Goal: Task Accomplishment & Management: Use online tool/utility

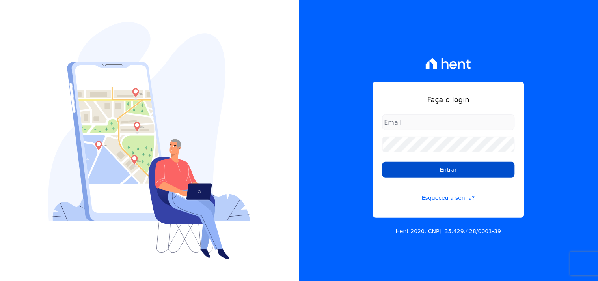
type input "mondeo@mondeoconstrutora.com.br"
click at [464, 169] on input "Entrar" at bounding box center [448, 170] width 132 height 16
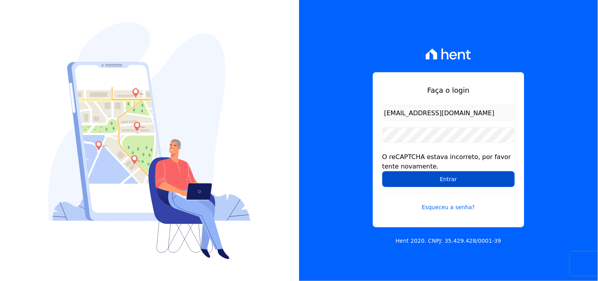
click at [440, 174] on input "Entrar" at bounding box center [448, 179] width 132 height 16
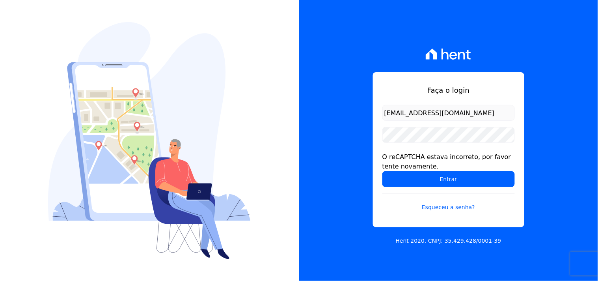
click at [421, 169] on div "O reCAPTCHA estava incorreto, por favor tente novamente." at bounding box center [448, 161] width 132 height 19
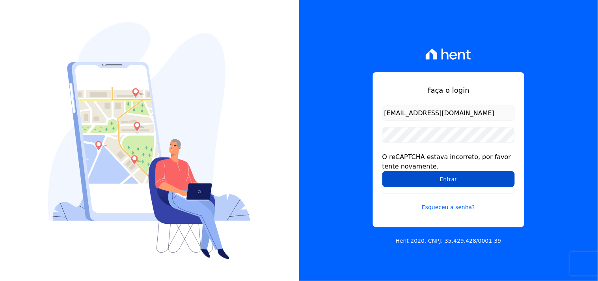
click at [414, 172] on input "Entrar" at bounding box center [448, 179] width 132 height 16
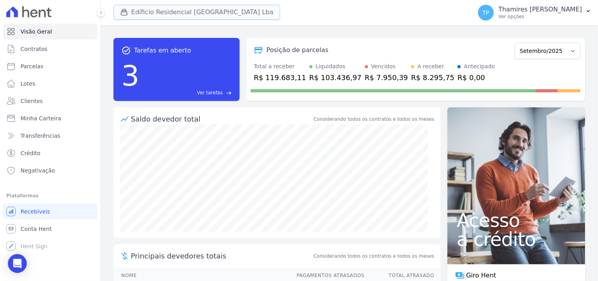
click at [143, 14] on button "Edíficio Residencial [GEOGRAPHIC_DATA] Lba" at bounding box center [197, 12] width 167 height 15
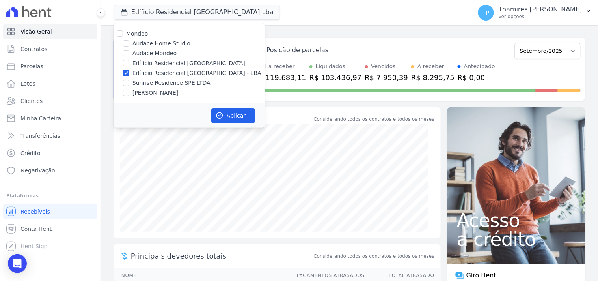
click at [153, 53] on label "Audace Mondeo" at bounding box center [154, 53] width 44 height 8
click at [129, 53] on input "Audace Mondeo" at bounding box center [126, 53] width 6 height 6
checkbox input "true"
click at [148, 86] on label "Sunrise Residence SPE LTDA" at bounding box center [171, 83] width 78 height 8
click at [129, 86] on input "Sunrise Residence SPE LTDA" at bounding box center [126, 83] width 6 height 6
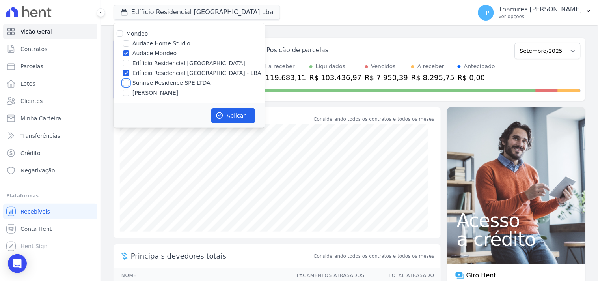
checkbox input "true"
click at [154, 92] on label "Terreno de Goioerê" at bounding box center [155, 93] width 46 height 8
click at [129, 92] on input "Terreno de Goioerê" at bounding box center [126, 92] width 6 height 6
checkbox input "true"
click at [234, 116] on button "Aplicar" at bounding box center [233, 115] width 44 height 15
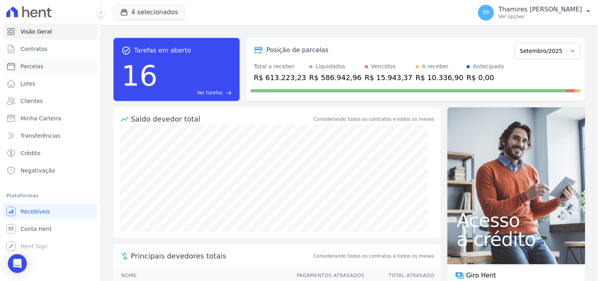
click at [56, 70] on link "Parcelas" at bounding box center [50, 66] width 94 height 16
select select
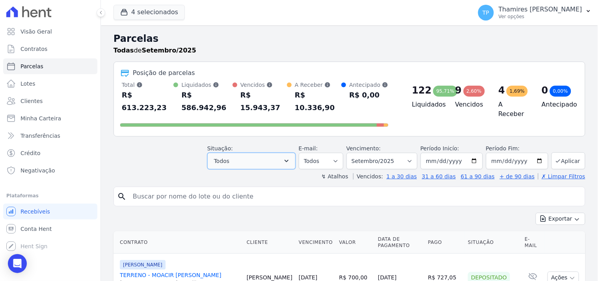
click at [261, 153] on button "Todos" at bounding box center [251, 161] width 88 height 17
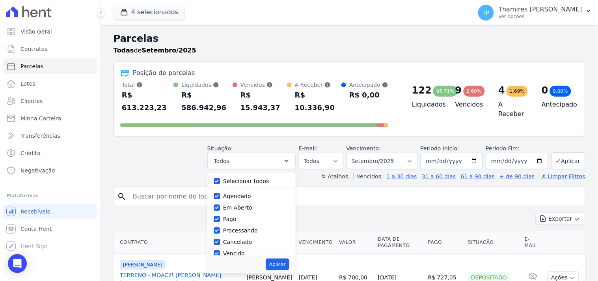
click at [251, 178] on label "Selecionar todos" at bounding box center [246, 181] width 46 height 6
click at [220, 178] on input "Selecionar todos" at bounding box center [217, 181] width 6 height 6
checkbox input "false"
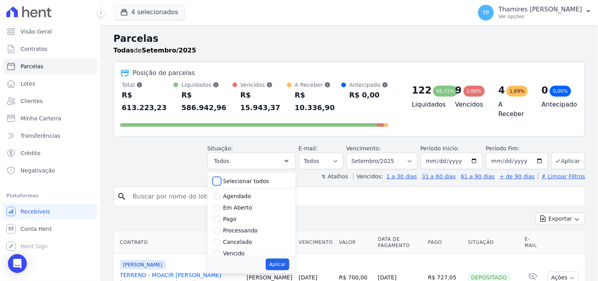
checkbox input "false"
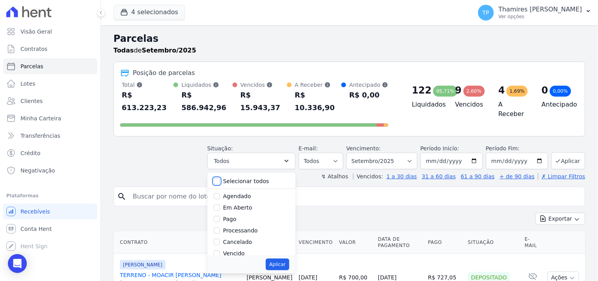
checkbox input "false"
click at [233, 216] on label "Pago" at bounding box center [229, 219] width 13 height 6
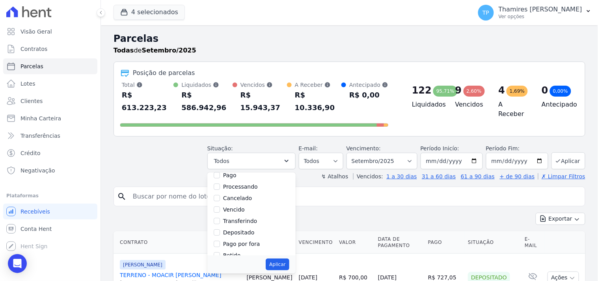
click at [227, 169] on div "Pago" at bounding box center [252, 174] width 76 height 11
click at [220, 172] on input "Pago" at bounding box center [217, 175] width 6 height 6
checkbox input "true"
click at [241, 209] on label "Transferindo" at bounding box center [240, 212] width 34 height 6
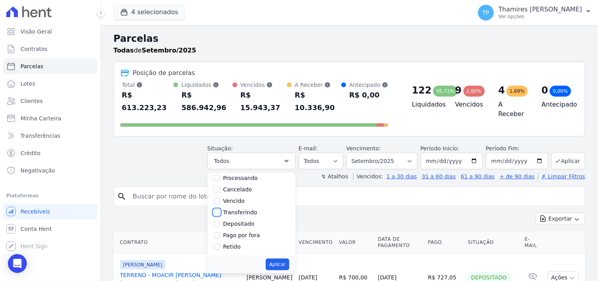
click at [220, 209] on input "Transferindo" at bounding box center [217, 212] width 6 height 6
checkbox input "true"
click at [287, 258] on button "Aplicar" at bounding box center [277, 264] width 23 height 12
select select "paid"
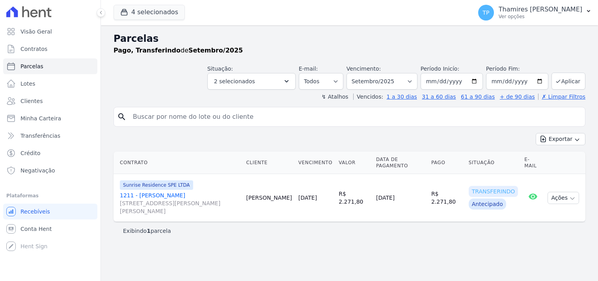
select select
drag, startPoint x: 481, startPoint y: 198, endPoint x: 532, endPoint y: 187, distance: 52.8
click at [532, 187] on tr "Sunrise Residence SPE LTDA 1211 - João Luiz Rodrigues Rua Anacleto Luiz de Oliv…" at bounding box center [350, 198] width 472 height 48
drag, startPoint x: 477, startPoint y: 277, endPoint x: 424, endPoint y: 235, distance: 67.4
click at [476, 276] on div "Parcelas Pago, Transferindo de Setembro/2025 Situação: Agendado Em Aberto Pago …" at bounding box center [349, 152] width 497 height 255
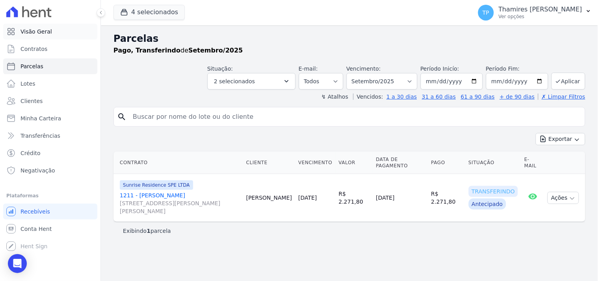
click at [55, 33] on link "Visão Geral" at bounding box center [50, 32] width 94 height 16
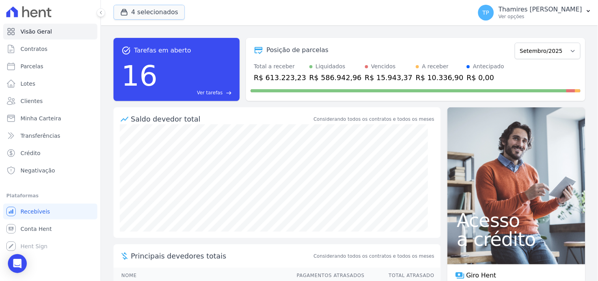
drag, startPoint x: 141, startPoint y: 17, endPoint x: 151, endPoint y: 24, distance: 12.1
click at [144, 16] on button "4 selecionados" at bounding box center [149, 12] width 71 height 15
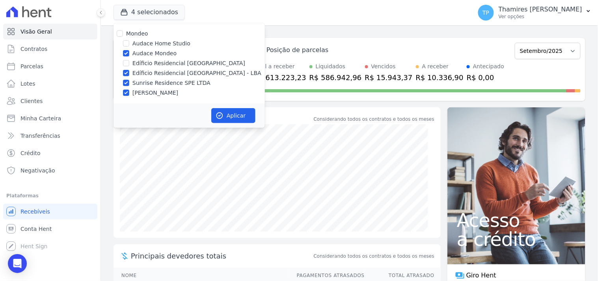
click at [154, 72] on label "Edíficio Residencial [GEOGRAPHIC_DATA] - LBA" at bounding box center [196, 73] width 129 height 8
click at [129, 72] on input "Edíficio Residencial [GEOGRAPHIC_DATA] - LBA" at bounding box center [126, 73] width 6 height 6
checkbox input "false"
click at [159, 85] on label "Sunrise Residence SPE LTDA" at bounding box center [171, 83] width 78 height 8
click at [129, 85] on input "Sunrise Residence SPE LTDA" at bounding box center [126, 83] width 6 height 6
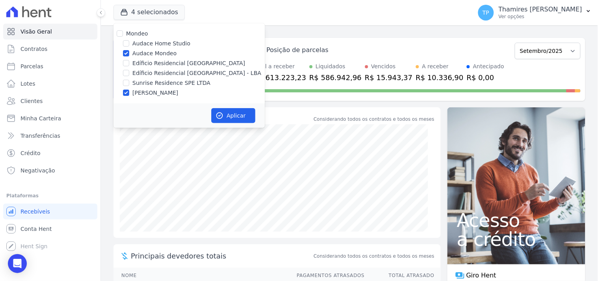
click at [162, 95] on label "[PERSON_NAME]" at bounding box center [155, 93] width 46 height 8
click at [142, 85] on label "Sunrise Residence SPE LTDA" at bounding box center [171, 83] width 78 height 8
click at [129, 85] on input "Sunrise Residence SPE LTDA" at bounding box center [126, 83] width 6 height 6
checkbox input "true"
click at [149, 95] on label "[PERSON_NAME]" at bounding box center [155, 93] width 46 height 8
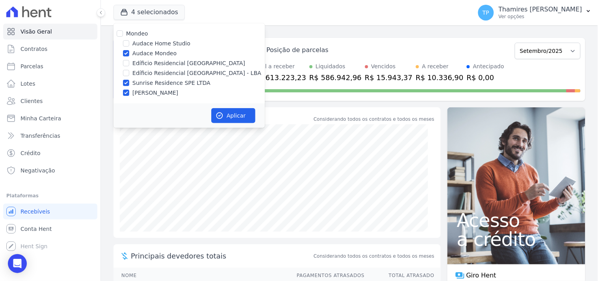
click at [129, 95] on input "[PERSON_NAME]" at bounding box center [126, 92] width 6 height 6
checkbox input "false"
click at [151, 82] on label "Sunrise Residence SPE LTDA" at bounding box center [171, 83] width 78 height 8
click at [129, 82] on input "Sunrise Residence SPE LTDA" at bounding box center [126, 83] width 6 height 6
checkbox input "false"
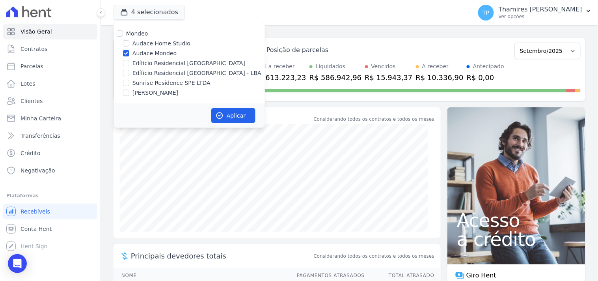
click at [210, 111] on div "Aplicar" at bounding box center [189, 115] width 151 height 24
click at [220, 115] on icon "button" at bounding box center [220, 116] width 6 height 6
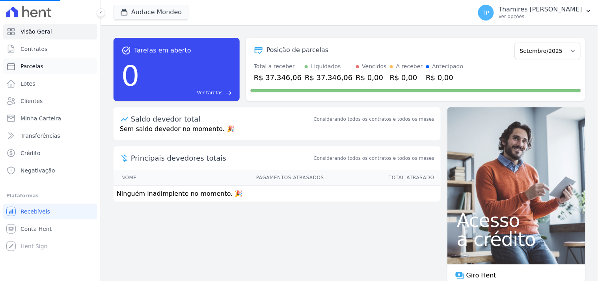
select select
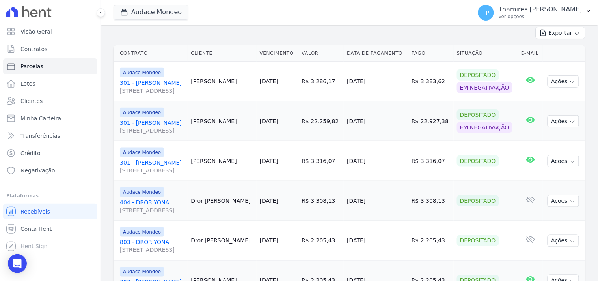
scroll to position [217, 0]
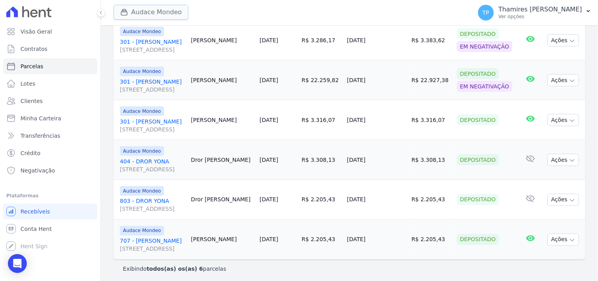
click at [160, 14] on button "Audace Mondeo" at bounding box center [151, 12] width 75 height 15
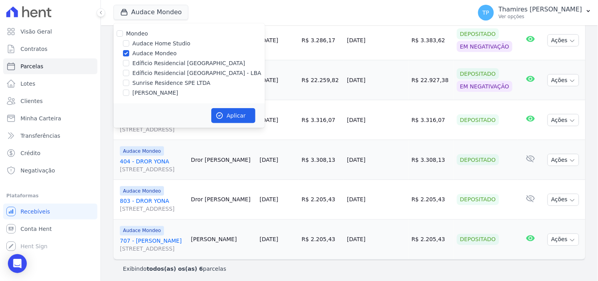
click at [160, 91] on label "[PERSON_NAME]" at bounding box center [155, 93] width 46 height 8
click at [129, 91] on input "[PERSON_NAME]" at bounding box center [126, 92] width 6 height 6
checkbox input "true"
click at [156, 54] on label "Audace Mondeo" at bounding box center [154, 53] width 44 height 8
click at [129, 54] on input "Audace Mondeo" at bounding box center [126, 53] width 6 height 6
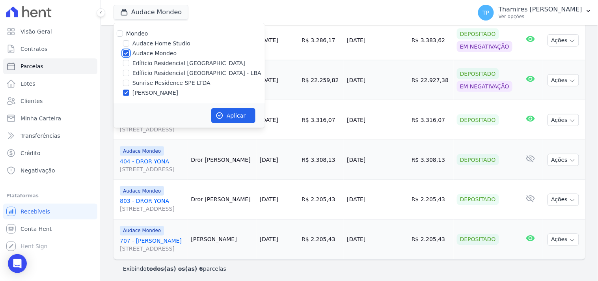
checkbox input "false"
click at [250, 124] on div "Aplicar" at bounding box center [189, 115] width 151 height 24
click at [244, 116] on button "Aplicar" at bounding box center [233, 115] width 44 height 15
select select
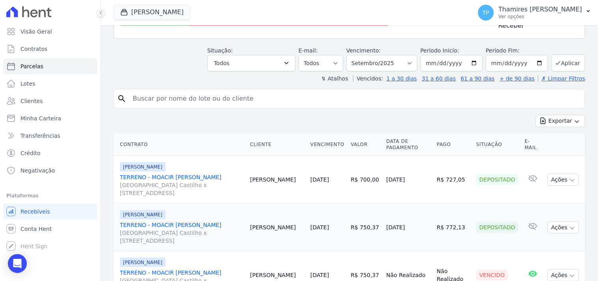
scroll to position [87, 0]
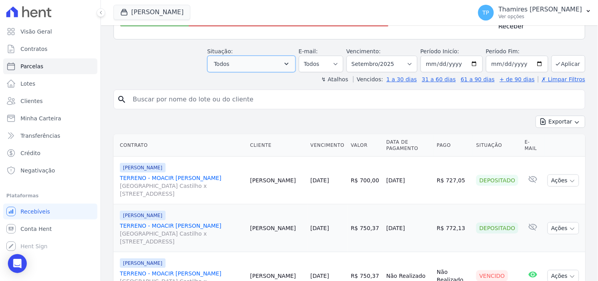
click at [262, 65] on button "Todos" at bounding box center [251, 64] width 88 height 17
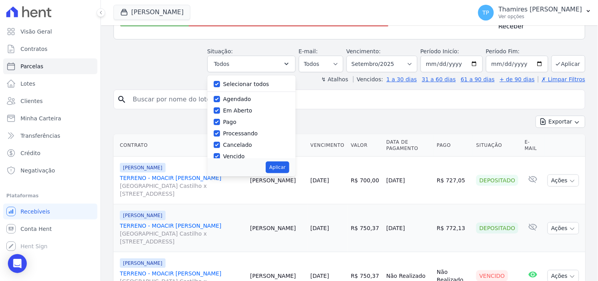
click at [252, 82] on label "Selecionar todos" at bounding box center [246, 84] width 46 height 6
click at [220, 82] on input "Selecionar todos" at bounding box center [217, 84] width 6 height 6
checkbox input "false"
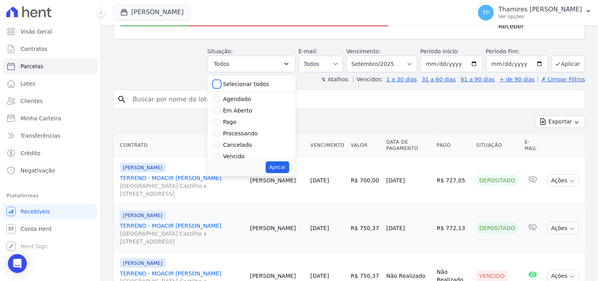
checkbox input "false"
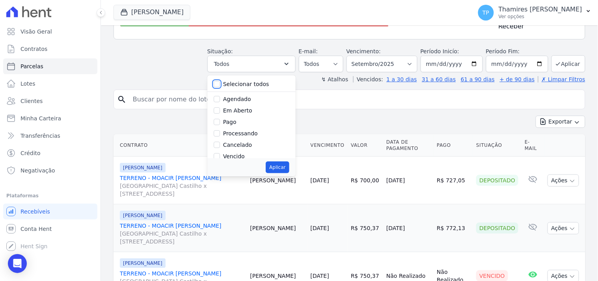
checkbox input "false"
click at [240, 153] on label "Vencido" at bounding box center [234, 156] width 22 height 6
click at [220, 153] on input "Vencido" at bounding box center [217, 156] width 6 height 6
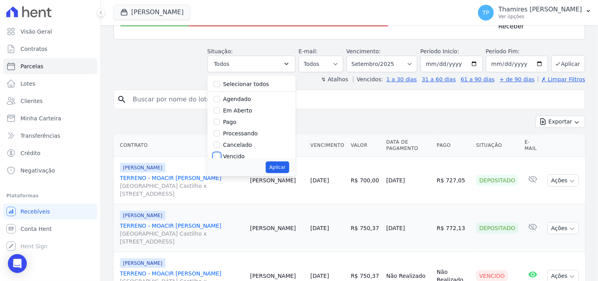
checkbox input "true"
click at [279, 162] on button "Aplicar" at bounding box center [277, 167] width 23 height 12
select select "overdue"
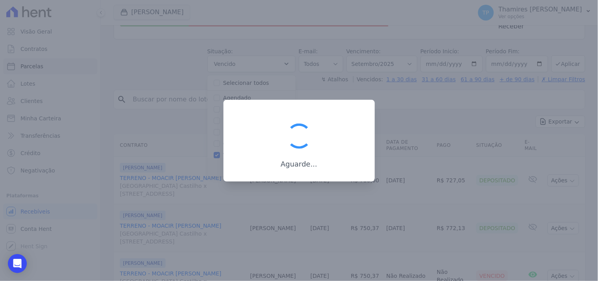
scroll to position [15, 0]
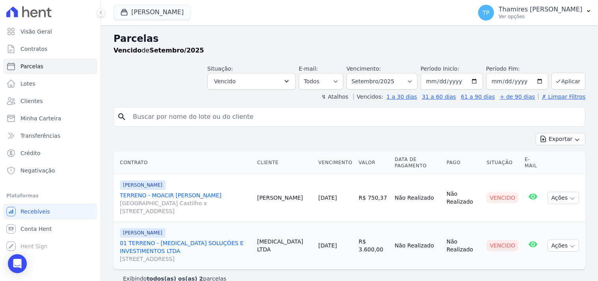
select select
click at [377, 75] on select "Filtrar por período ──────── Todos os meses Agosto/2024 Setembro/2024 Outubro/2…" at bounding box center [381, 81] width 71 height 17
select select "all"
click at [352, 73] on select "Filtrar por período ──────── Todos os meses Agosto/2024 Setembro/2024 Outubro/2…" at bounding box center [381, 81] width 71 height 17
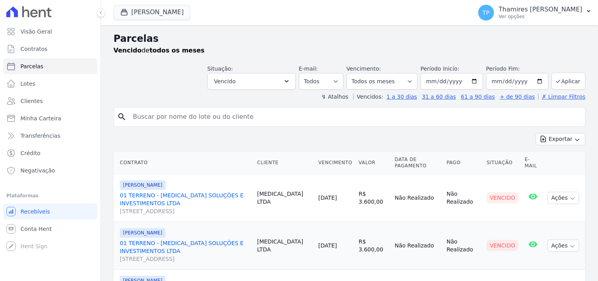
select select
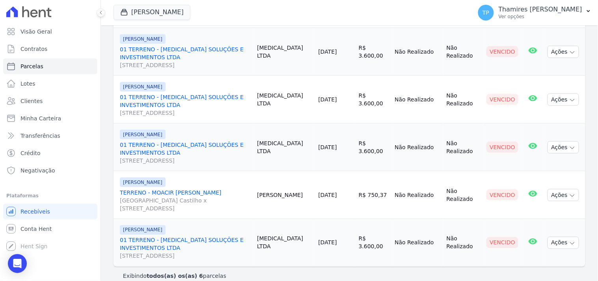
scroll to position [203, 0]
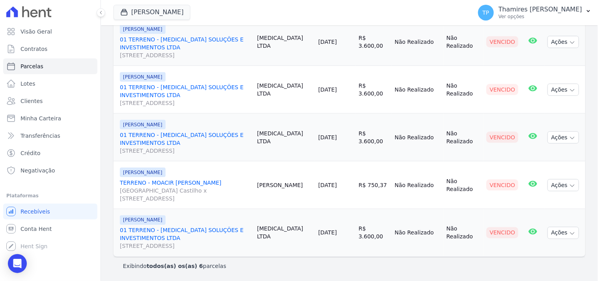
click at [192, 184] on link "TERRENO - MOACIR [PERSON_NAME] [GEOGRAPHIC_DATA] Castilho x [STREET_ADDRESS]" at bounding box center [185, 191] width 131 height 24
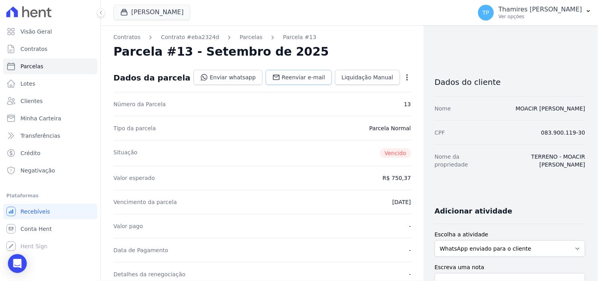
click at [303, 78] on span "Reenviar e-mail" at bounding box center [303, 77] width 43 height 8
click at [240, 76] on link "Enviar whatsapp" at bounding box center [228, 77] width 69 height 15
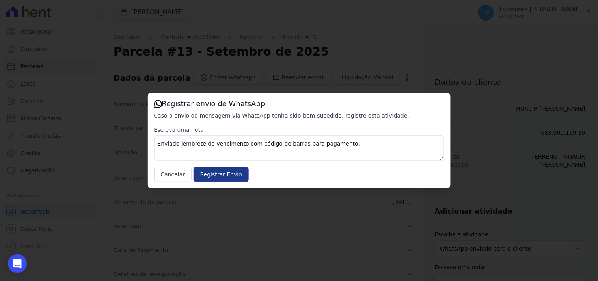
click at [213, 175] on input "Registrar Envio" at bounding box center [221, 174] width 55 height 15
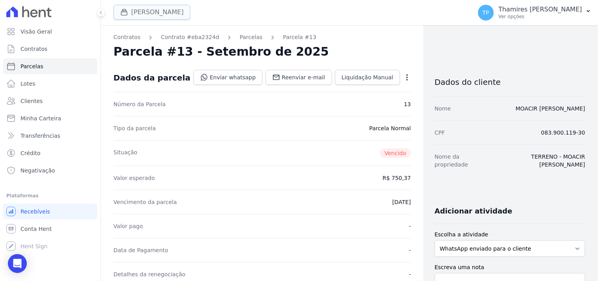
click at [132, 12] on button "[PERSON_NAME]" at bounding box center [152, 12] width 77 height 15
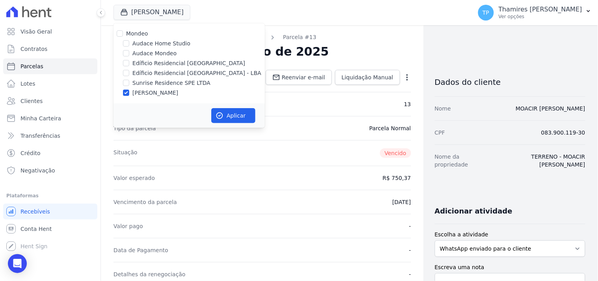
click at [155, 80] on label "Sunrise Residence SPE LTDA" at bounding box center [171, 83] width 78 height 8
click at [129, 80] on input "Sunrise Residence SPE LTDA" at bounding box center [126, 83] width 6 height 6
checkbox input "true"
click at [156, 87] on div "Mondeo Audace Home Studio Audace Mondeo Edíficio Residencial [GEOGRAPHIC_DATA] …" at bounding box center [189, 63] width 151 height 80
click at [170, 95] on label "[PERSON_NAME]" at bounding box center [155, 93] width 46 height 8
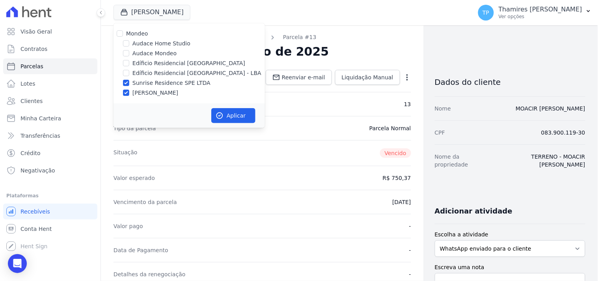
click at [129, 95] on input "[PERSON_NAME]" at bounding box center [126, 92] width 6 height 6
checkbox input "false"
click at [232, 113] on button "Aplicar" at bounding box center [233, 115] width 44 height 15
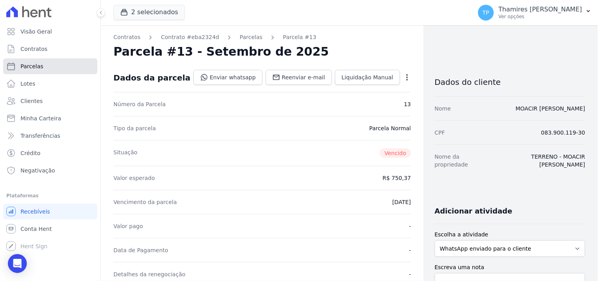
click at [45, 71] on link "Parcelas" at bounding box center [50, 66] width 94 height 16
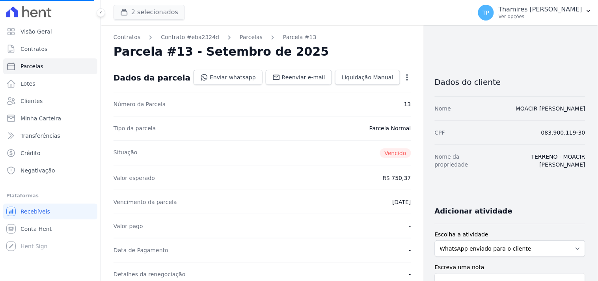
select select
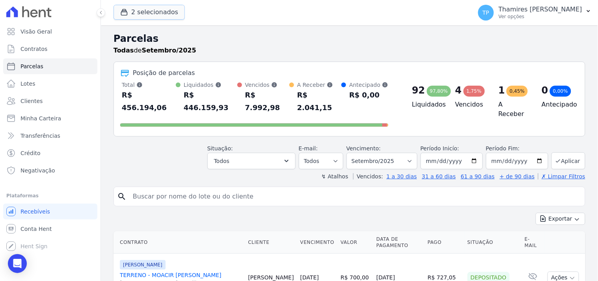
click at [142, 13] on button "2 selecionados" at bounding box center [149, 12] width 71 height 15
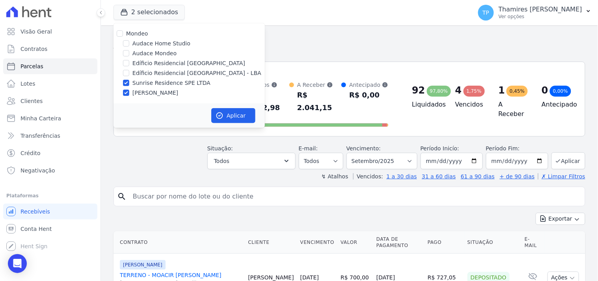
click at [154, 94] on label "[PERSON_NAME]" at bounding box center [155, 93] width 46 height 8
click at [129, 94] on input "[PERSON_NAME]" at bounding box center [126, 92] width 6 height 6
checkbox input "false"
drag, startPoint x: 230, startPoint y: 113, endPoint x: 247, endPoint y: 160, distance: 50.1
click at [230, 113] on button "Aplicar" at bounding box center [233, 115] width 44 height 15
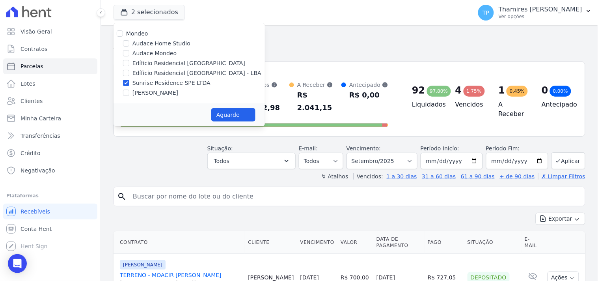
select select
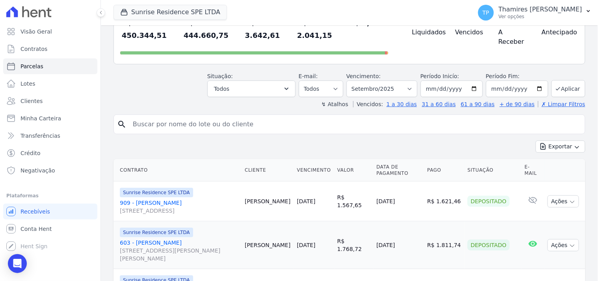
scroll to position [87, 0]
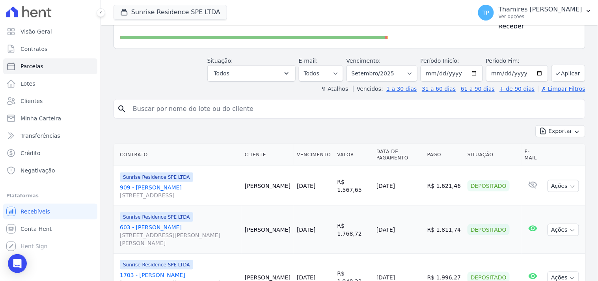
click at [270, 57] on div "Situação: Agendado Em Aberto Pago Processando Cancelado Vencido Transferindo De…" at bounding box center [251, 69] width 88 height 25
click at [265, 65] on button "Todos" at bounding box center [251, 73] width 88 height 17
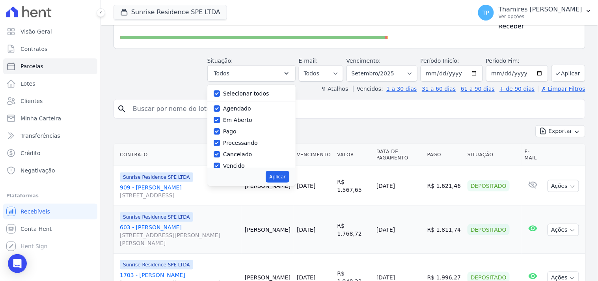
drag, startPoint x: 234, startPoint y: 77, endPoint x: 236, endPoint y: 84, distance: 6.8
click at [235, 90] on label "Selecionar todos" at bounding box center [246, 93] width 46 height 6
click at [220, 90] on input "Selecionar todos" at bounding box center [217, 93] width 6 height 6
checkbox input "false"
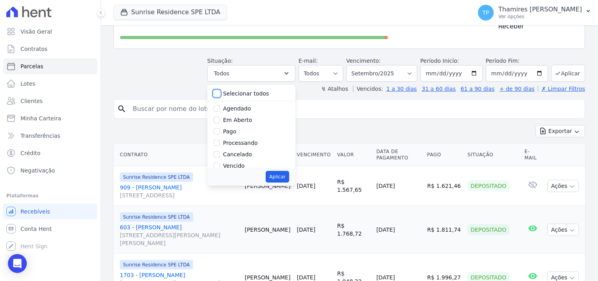
checkbox input "false"
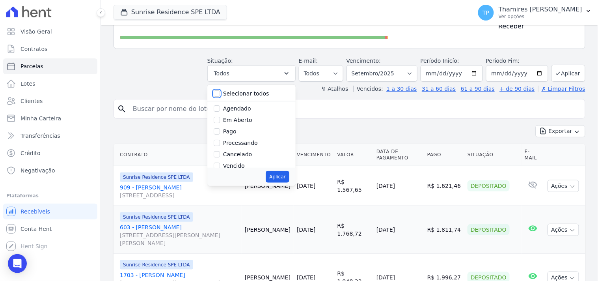
checkbox input "false"
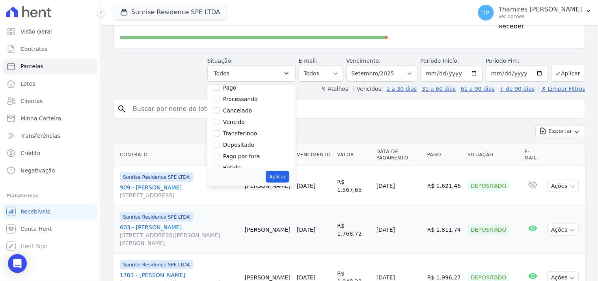
drag, startPoint x: 239, startPoint y: 110, endPoint x: 282, endPoint y: 137, distance: 50.5
click at [239, 119] on label "Vencido" at bounding box center [234, 122] width 22 height 6
click at [220, 119] on input "Vencido" at bounding box center [217, 122] width 6 height 6
checkbox input "true"
click at [282, 171] on button "Aplicar" at bounding box center [277, 177] width 23 height 12
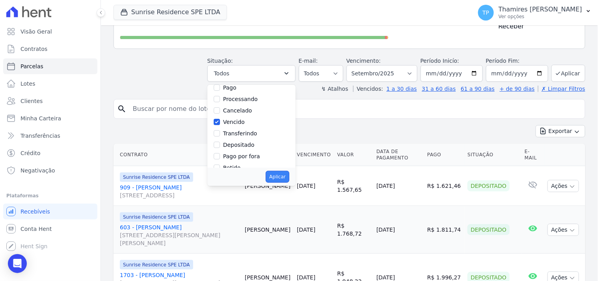
select select "overdue"
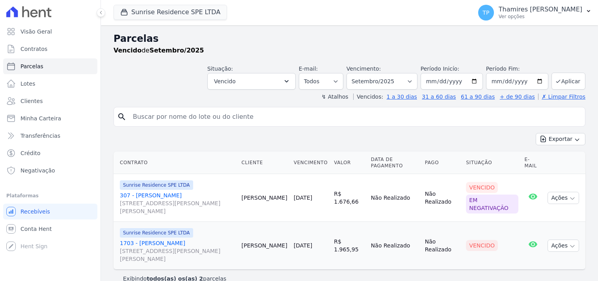
select select
click at [385, 75] on select "Filtrar por período ──────── Todos os meses Fevereiro/2024 Março/2024 Abril/202…" at bounding box center [381, 81] width 71 height 17
select select "all"
click at [352, 73] on select "Filtrar por período ──────── Todos os meses Fevereiro/2024 Março/2024 Abril/202…" at bounding box center [381, 81] width 71 height 17
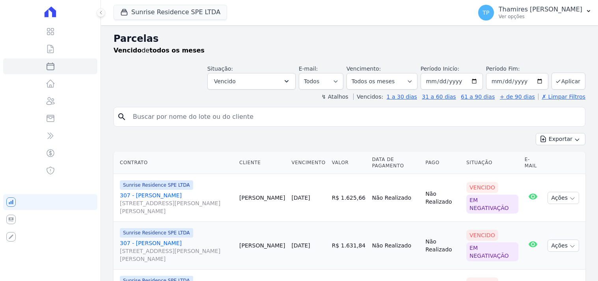
select select
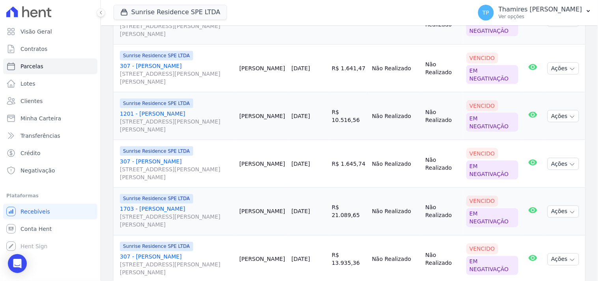
scroll to position [262, 0]
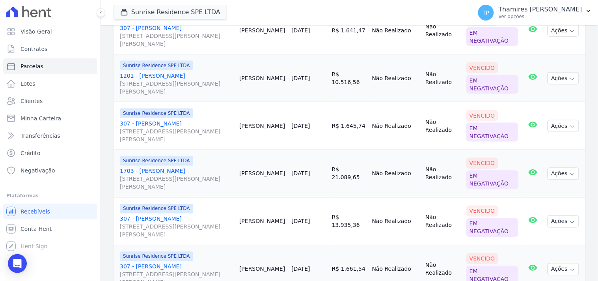
click at [187, 77] on link "1201 - [PERSON_NAME] [STREET_ADDRESS][PERSON_NAME][PERSON_NAME]" at bounding box center [176, 84] width 113 height 24
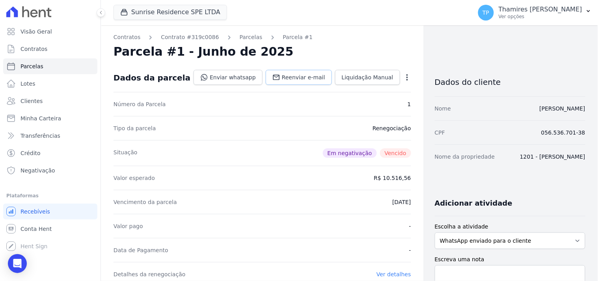
click at [282, 75] on span "Reenviar e-mail" at bounding box center [303, 77] width 43 height 8
click at [228, 75] on link "Enviar whatsapp" at bounding box center [228, 77] width 69 height 15
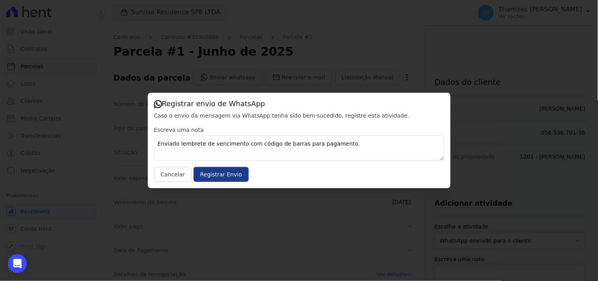
click at [227, 170] on input "Registrar Envio" at bounding box center [221, 174] width 55 height 15
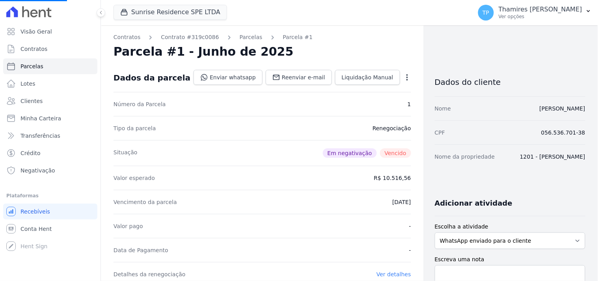
select select
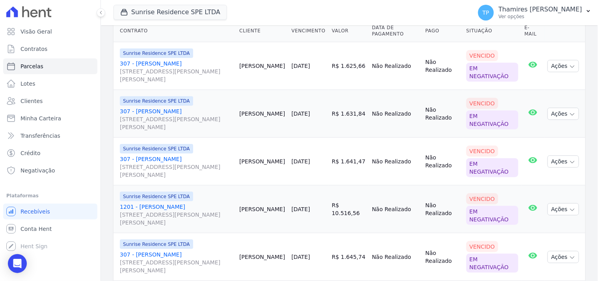
scroll to position [131, 0]
drag, startPoint x: 113, startPoint y: 158, endPoint x: 288, endPoint y: 142, distance: 175.3
click at [221, 156] on td "Sunrise Residence SPE LTDA 307 - [PERSON_NAME] [STREET_ADDRESS][PERSON_NAME] Ma…" at bounding box center [175, 162] width 123 height 48
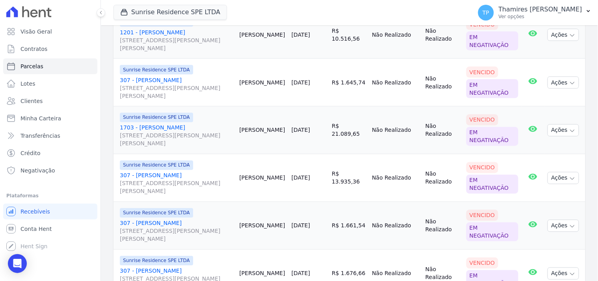
scroll to position [306, 0]
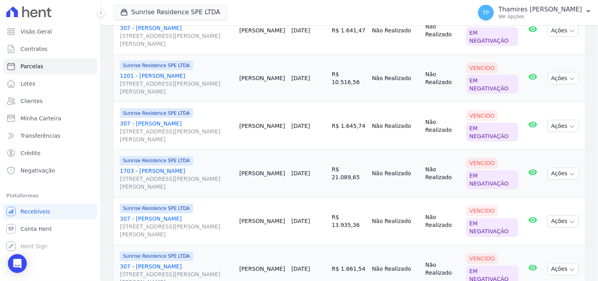
click at [282, 140] on td "[PERSON_NAME]" at bounding box center [262, 126] width 52 height 48
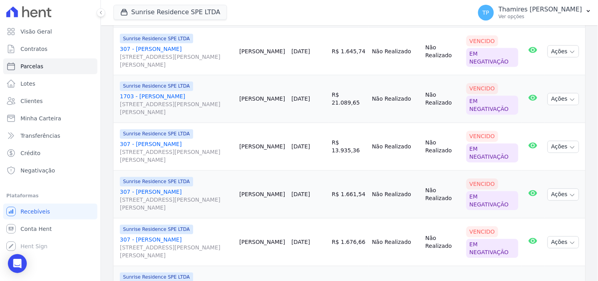
scroll to position [350, 0]
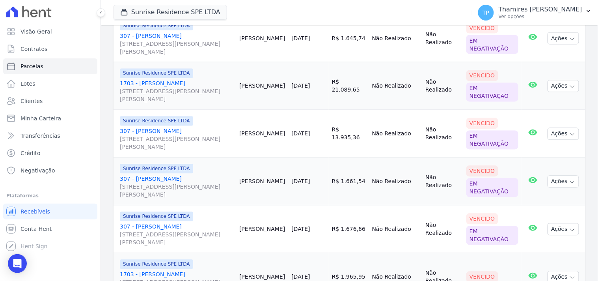
drag, startPoint x: 319, startPoint y: 97, endPoint x: 356, endPoint y: 95, distance: 37.1
click at [356, 95] on tr "Sunrise Residence SPE LTDA 1703 - [PERSON_NAME] [STREET_ADDRESS][PERSON_NAME][P…" at bounding box center [350, 86] width 472 height 48
click at [298, 98] on td "[DATE]" at bounding box center [308, 86] width 40 height 48
click at [185, 83] on link "1703 - [PERSON_NAME] [STREET_ADDRESS][PERSON_NAME] Maringá" at bounding box center [176, 92] width 113 height 24
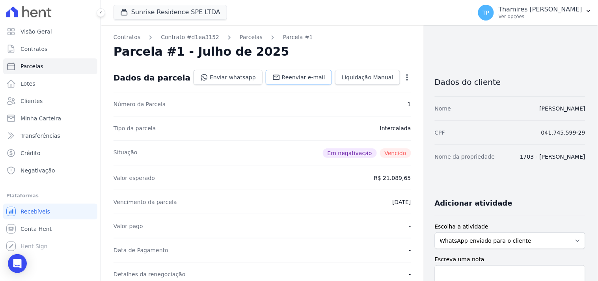
click at [277, 73] on icon at bounding box center [276, 77] width 8 height 8
click at [208, 74] on icon at bounding box center [204, 77] width 8 height 8
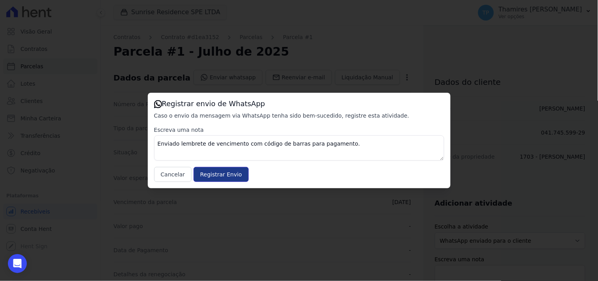
click at [218, 176] on input "Registrar Envio" at bounding box center [221, 174] width 55 height 15
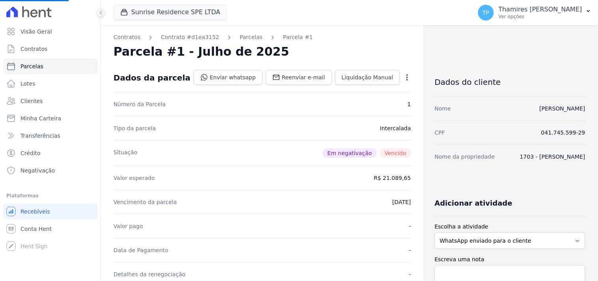
select select
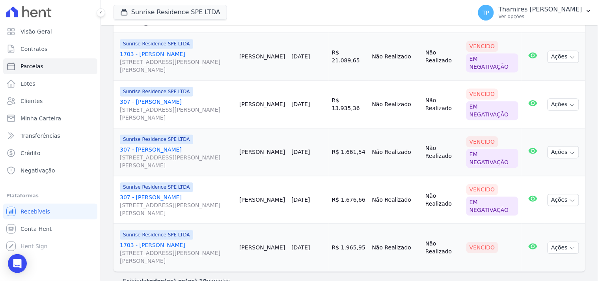
scroll to position [395, 0]
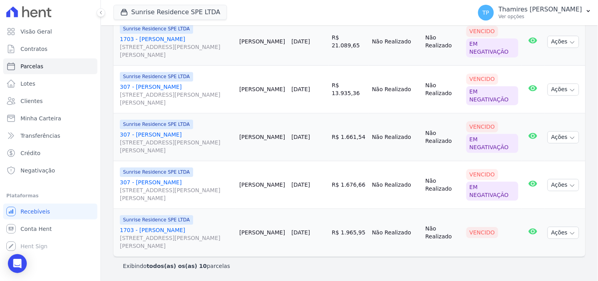
drag, startPoint x: 297, startPoint y: 190, endPoint x: 328, endPoint y: 188, distance: 30.4
click at [328, 188] on td "[DATE]" at bounding box center [308, 185] width 40 height 48
click at [328, 181] on td "[DATE]" at bounding box center [308, 185] width 40 height 48
click at [171, 228] on link "1703 - [PERSON_NAME] [STREET_ADDRESS][PERSON_NAME] Maringá" at bounding box center [176, 238] width 113 height 24
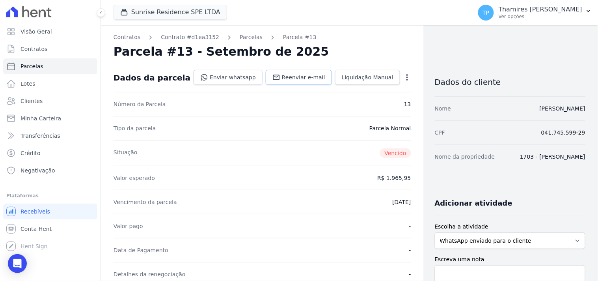
click at [298, 79] on span "Reenviar e-mail" at bounding box center [303, 77] width 43 height 8
click at [233, 76] on link "Enviar whatsapp" at bounding box center [228, 77] width 69 height 15
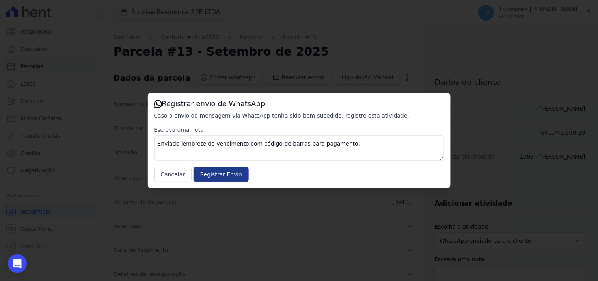
click at [214, 176] on input "Registrar Envio" at bounding box center [221, 174] width 55 height 15
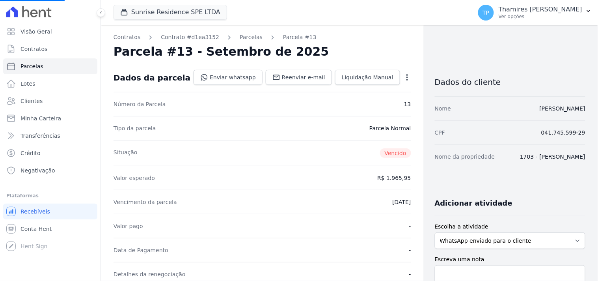
select select
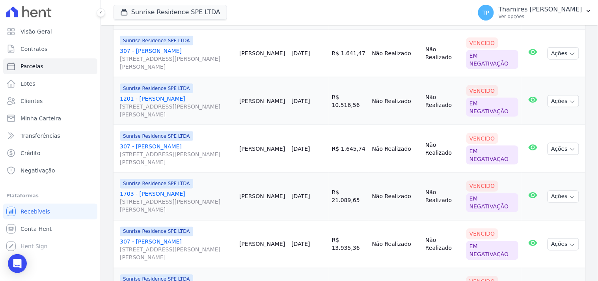
scroll to position [219, 0]
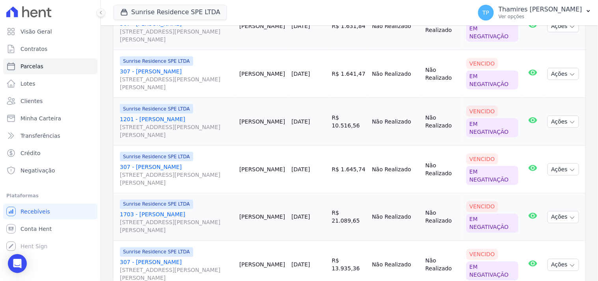
drag, startPoint x: 293, startPoint y: 127, endPoint x: 326, endPoint y: 124, distance: 33.7
click at [326, 124] on tr "Sunrise Residence SPE LTDA 1201 - [PERSON_NAME] [STREET_ADDRESS][PERSON_NAME][P…" at bounding box center [350, 122] width 472 height 48
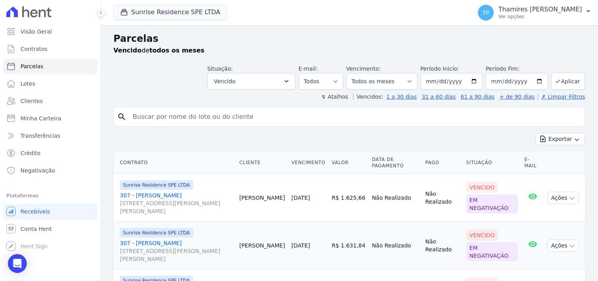
scroll to position [175, 0]
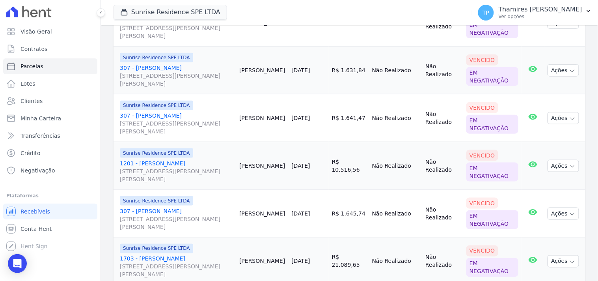
click at [365, 180] on td "R$ 10.516,56" at bounding box center [349, 166] width 40 height 48
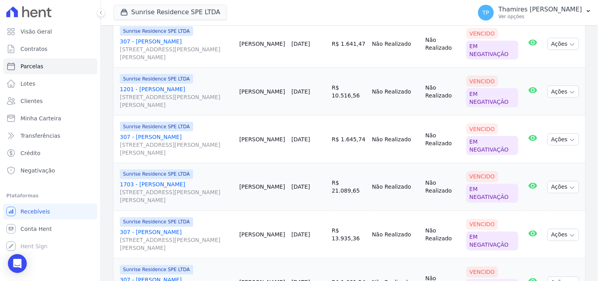
scroll to position [395, 0]
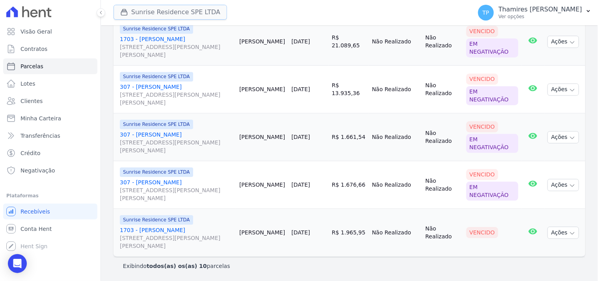
click at [200, 11] on button "Sunrise Residence SPE LTDA" at bounding box center [171, 12] width 114 height 15
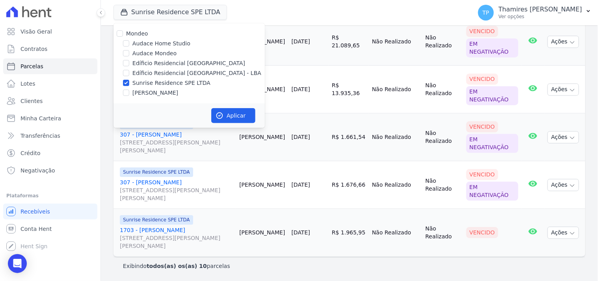
click at [152, 72] on label "Edíficio Residencial [GEOGRAPHIC_DATA] - LBA" at bounding box center [196, 73] width 129 height 8
click at [129, 72] on input "Edíficio Residencial [GEOGRAPHIC_DATA] - LBA" at bounding box center [126, 73] width 6 height 6
checkbox input "true"
click at [158, 83] on label "Sunrise Residence SPE LTDA" at bounding box center [171, 83] width 78 height 8
click at [129, 83] on input "Sunrise Residence SPE LTDA" at bounding box center [126, 83] width 6 height 6
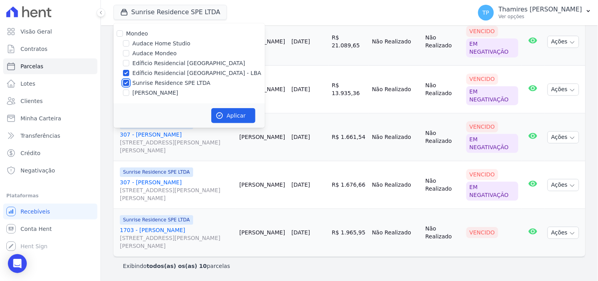
checkbox input "false"
click at [234, 119] on button "Aplicar" at bounding box center [233, 115] width 44 height 15
select select
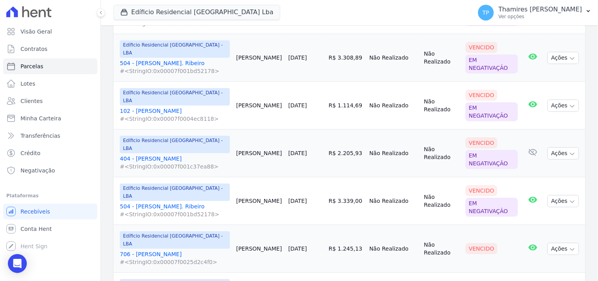
scroll to position [588, 0]
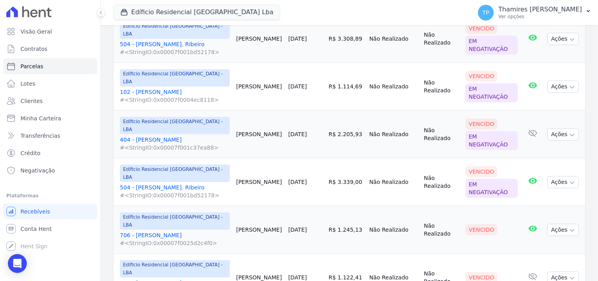
click at [238, 253] on td "[PERSON_NAME]" at bounding box center [259, 277] width 52 height 48
click at [181, 231] on link "706 - [PERSON_NAME] #<StringIO:0x00007f0025d2c4f0>" at bounding box center [175, 239] width 110 height 16
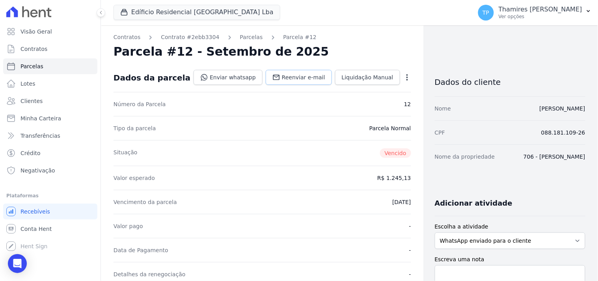
click at [285, 74] on span "Reenviar e-mail" at bounding box center [303, 77] width 43 height 8
click at [236, 76] on link "Enviar whatsapp" at bounding box center [228, 77] width 69 height 15
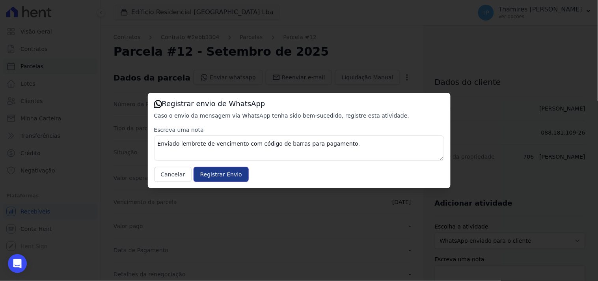
click at [217, 177] on input "Registrar Envio" at bounding box center [221, 174] width 55 height 15
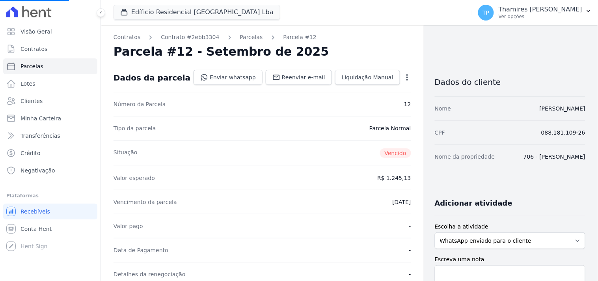
select select
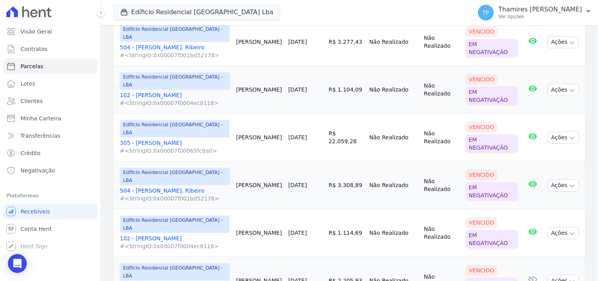
scroll to position [588, 0]
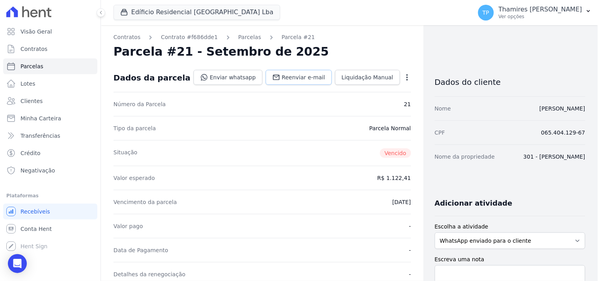
click at [283, 76] on span "Reenviar e-mail" at bounding box center [303, 77] width 43 height 8
click at [246, 78] on link "Enviar whatsapp" at bounding box center [228, 77] width 69 height 15
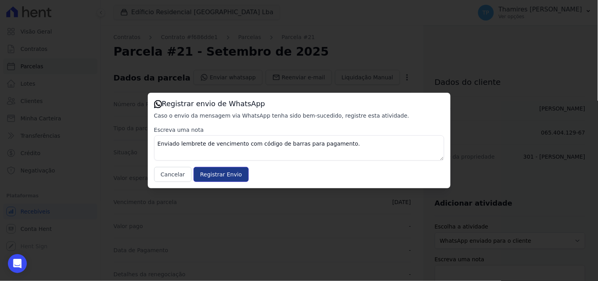
click at [231, 179] on input "Registrar Envio" at bounding box center [221, 174] width 55 height 15
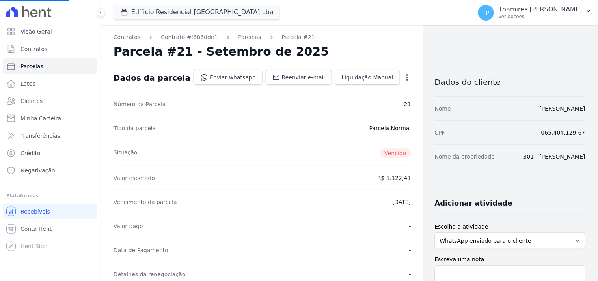
select select
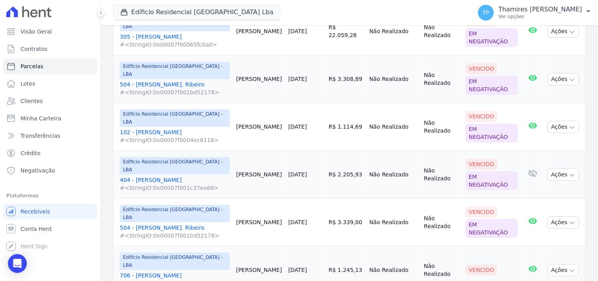
scroll to position [588, 0]
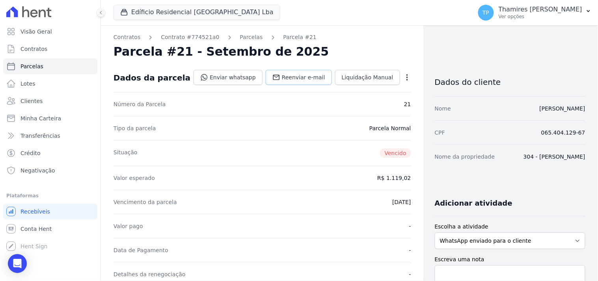
click at [295, 76] on span "Reenviar e-mail" at bounding box center [303, 77] width 43 height 8
click at [234, 77] on link "Enviar whatsapp" at bounding box center [228, 77] width 69 height 15
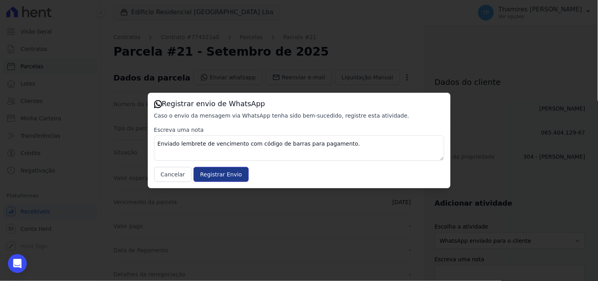
click at [220, 178] on input "Registrar Envio" at bounding box center [221, 174] width 55 height 15
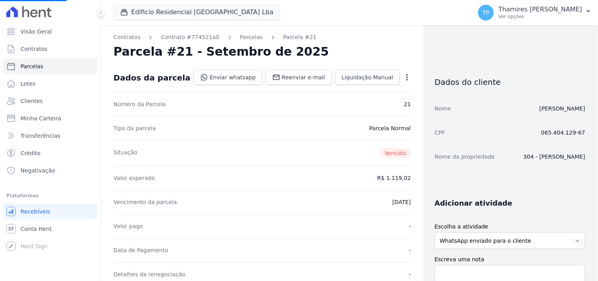
select select
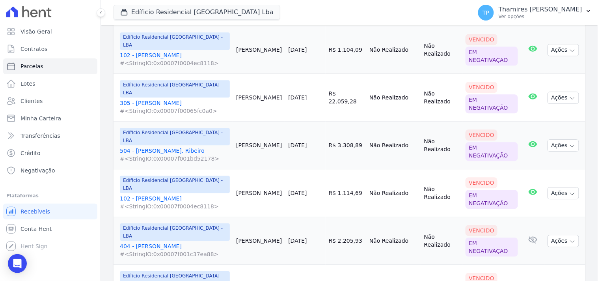
scroll to position [588, 0]
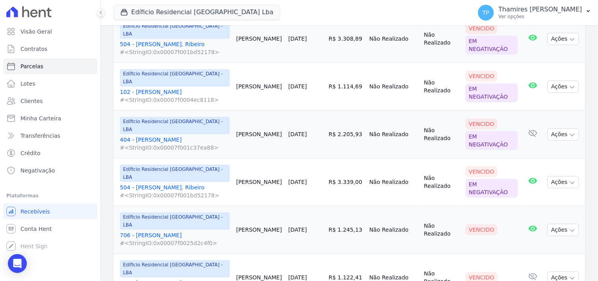
drag, startPoint x: 268, startPoint y: 241, endPoint x: 300, endPoint y: 244, distance: 31.6
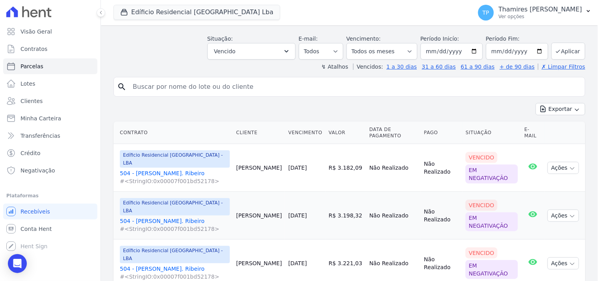
scroll to position [0, 0]
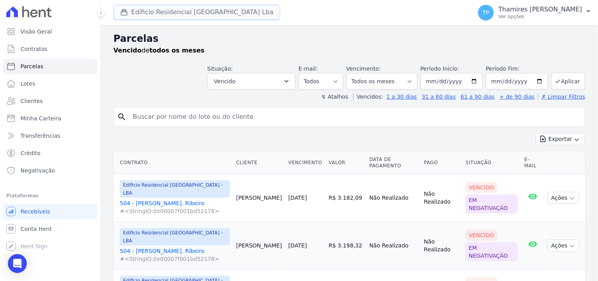
click at [200, 9] on button "Edíficio Residencial [GEOGRAPHIC_DATA] Lba" at bounding box center [197, 12] width 167 height 15
